Goal: Check status

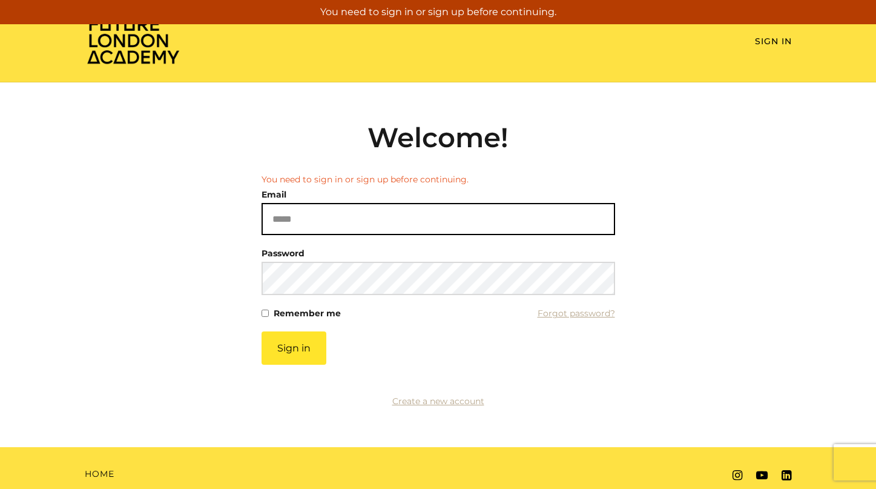
click at [368, 223] on input "Email" at bounding box center [439, 219] width 354 height 32
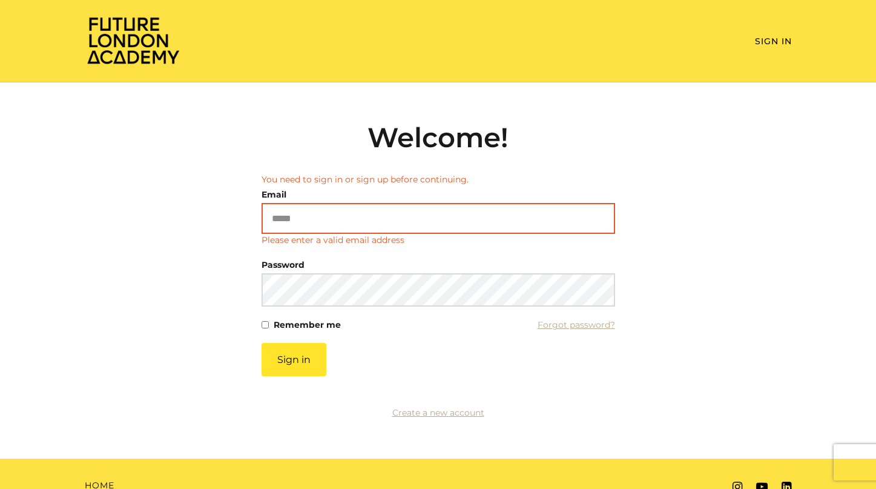
click at [614, 229] on input "Email" at bounding box center [439, 218] width 354 height 31
click at [445, 220] on input "Email" at bounding box center [439, 218] width 354 height 31
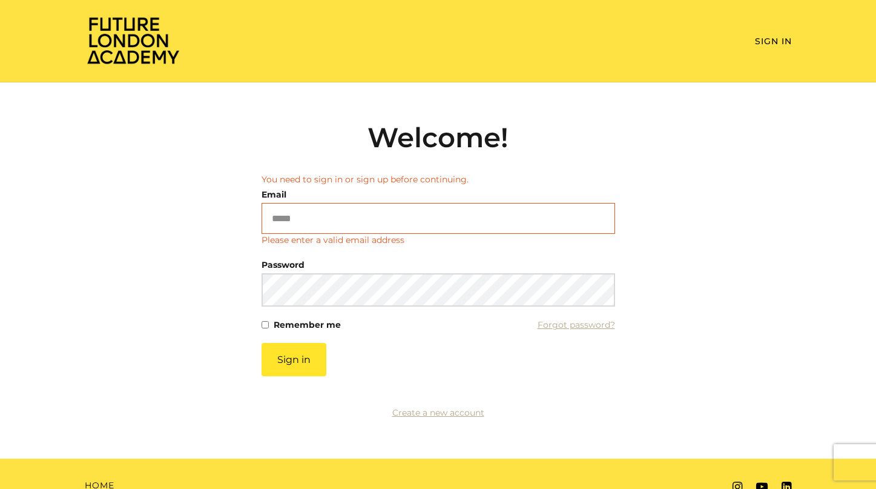
click at [503, 143] on h2 "Welcome!" at bounding box center [439, 137] width 354 height 33
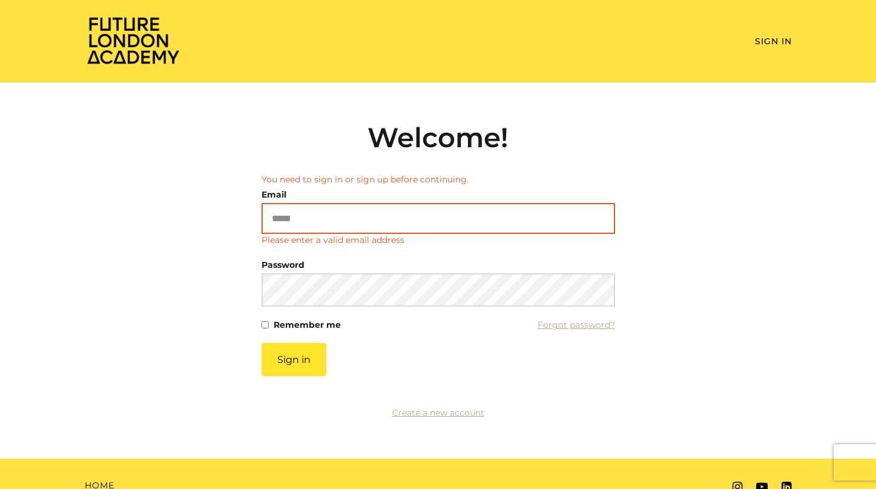
click at [404, 221] on input "Email" at bounding box center [439, 218] width 354 height 31
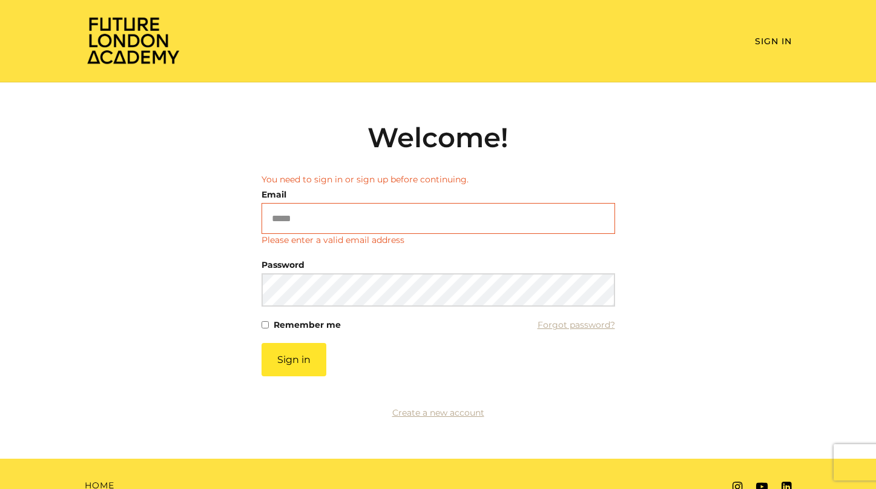
type input "**********"
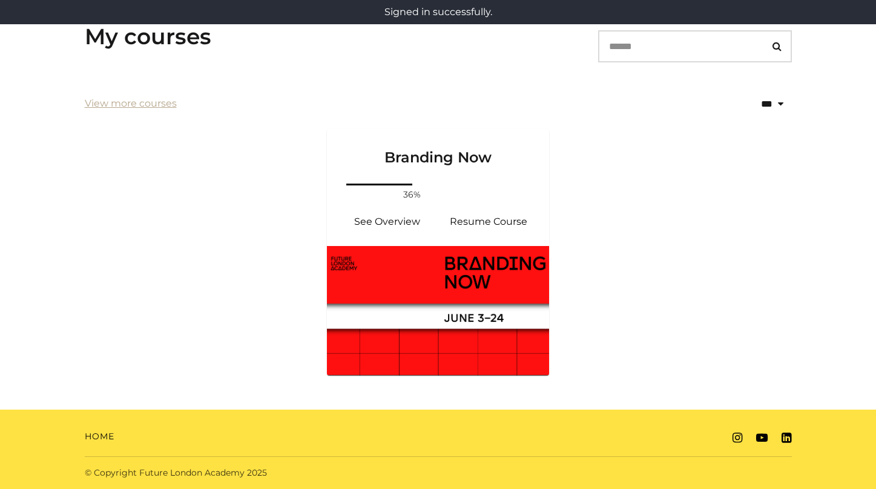
scroll to position [210, 0]
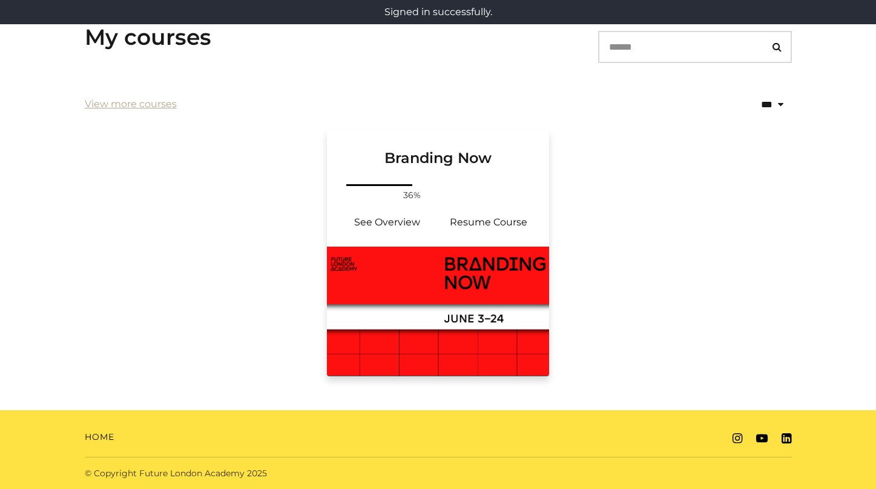
click at [415, 257] on img at bounding box center [438, 311] width 223 height 130
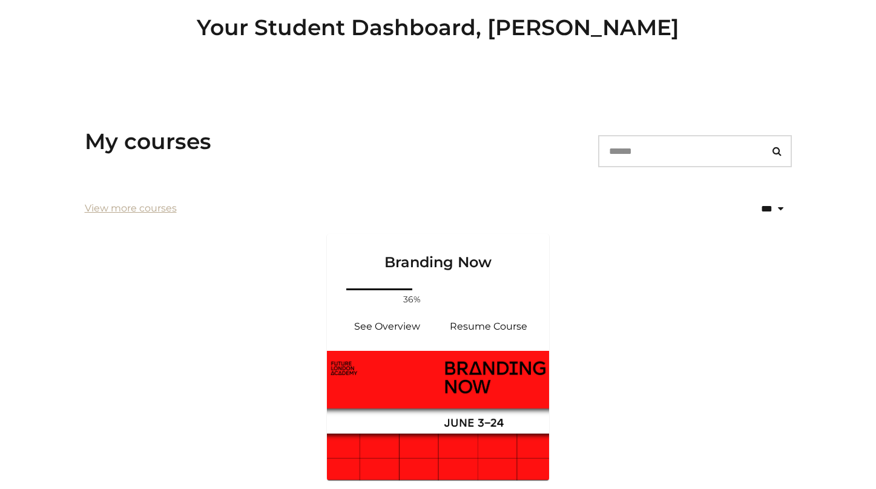
scroll to position [138, 0]
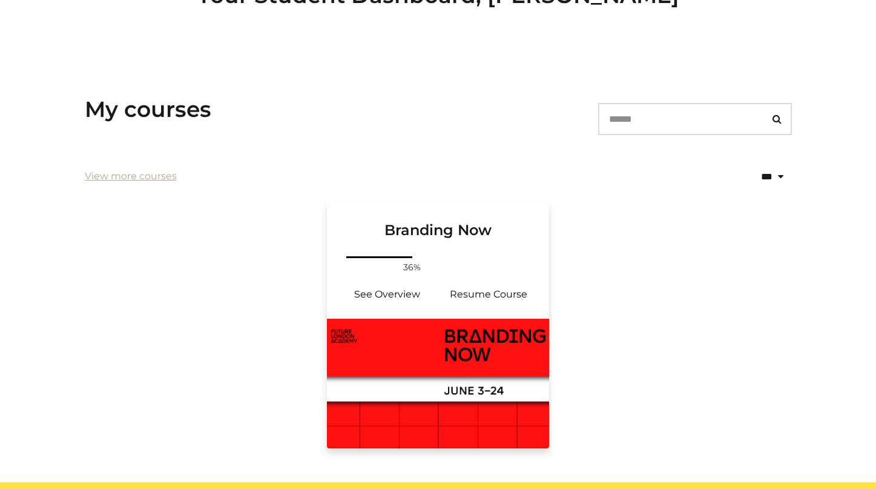
click at [436, 370] on img at bounding box center [438, 383] width 223 height 130
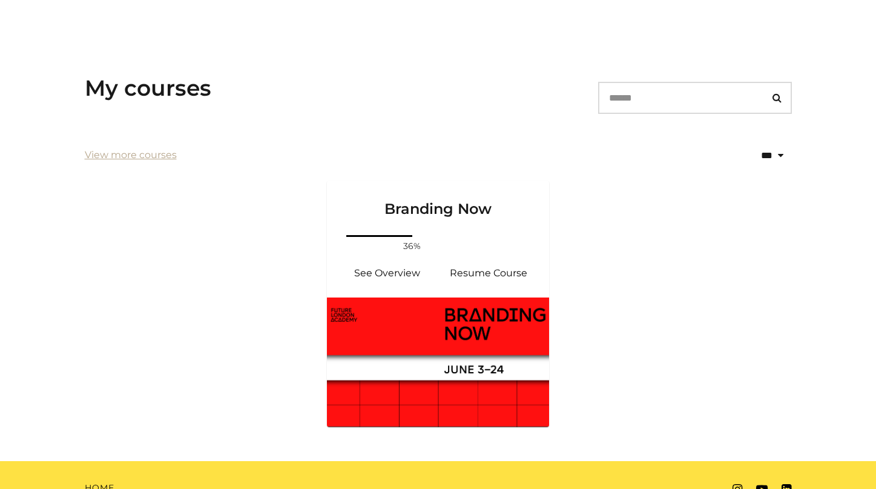
scroll to position [166, 0]
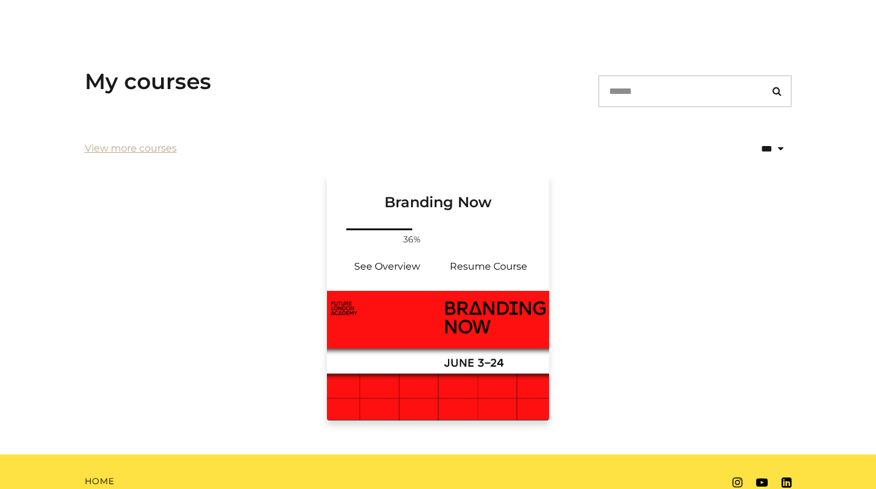
click at [378, 231] on div "Your progress: 36% See Overview Resume Course" at bounding box center [438, 258] width 223 height 65
